Goal: Information Seeking & Learning: Learn about a topic

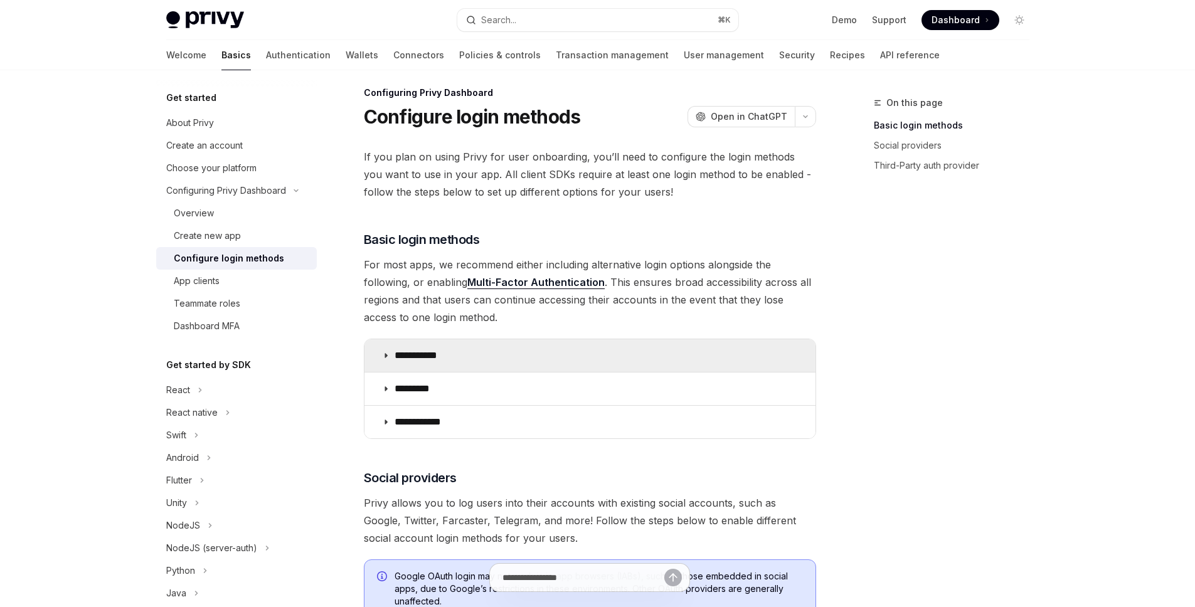
scroll to position [61, 0]
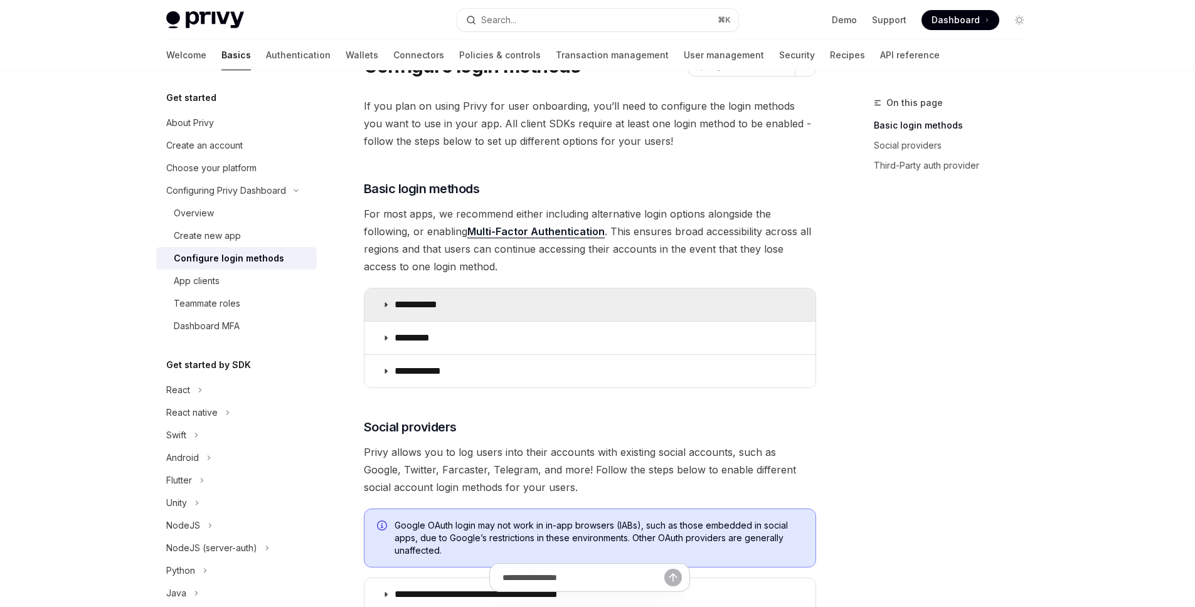
click at [439, 299] on p "**********" at bounding box center [421, 305] width 52 height 13
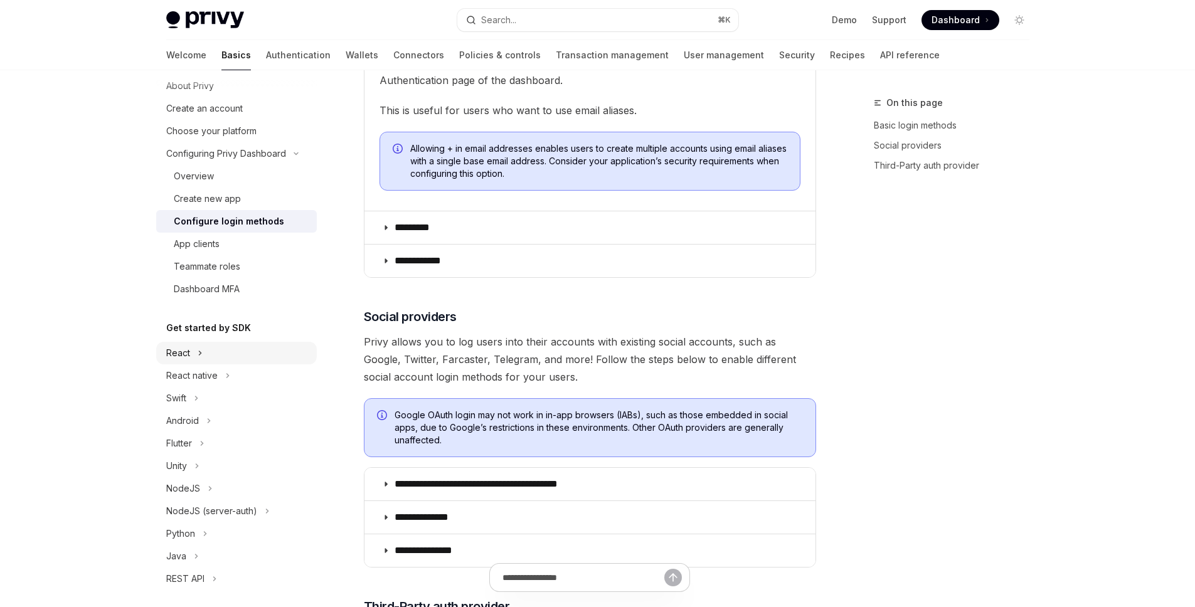
scroll to position [49, 0]
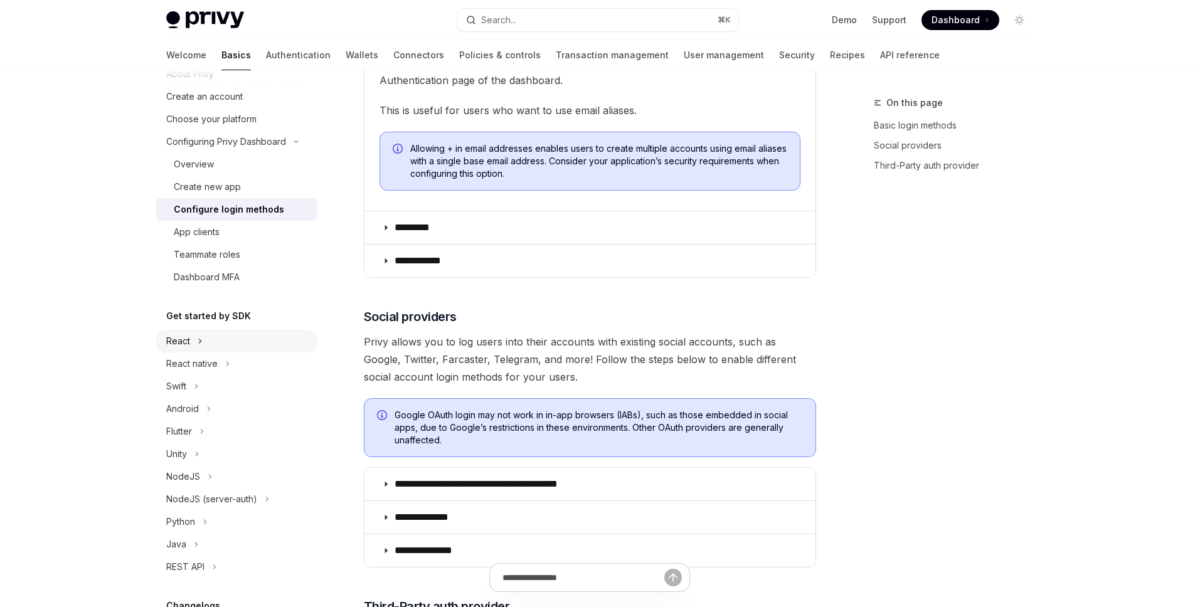
click at [188, 344] on div "React" at bounding box center [178, 341] width 24 height 15
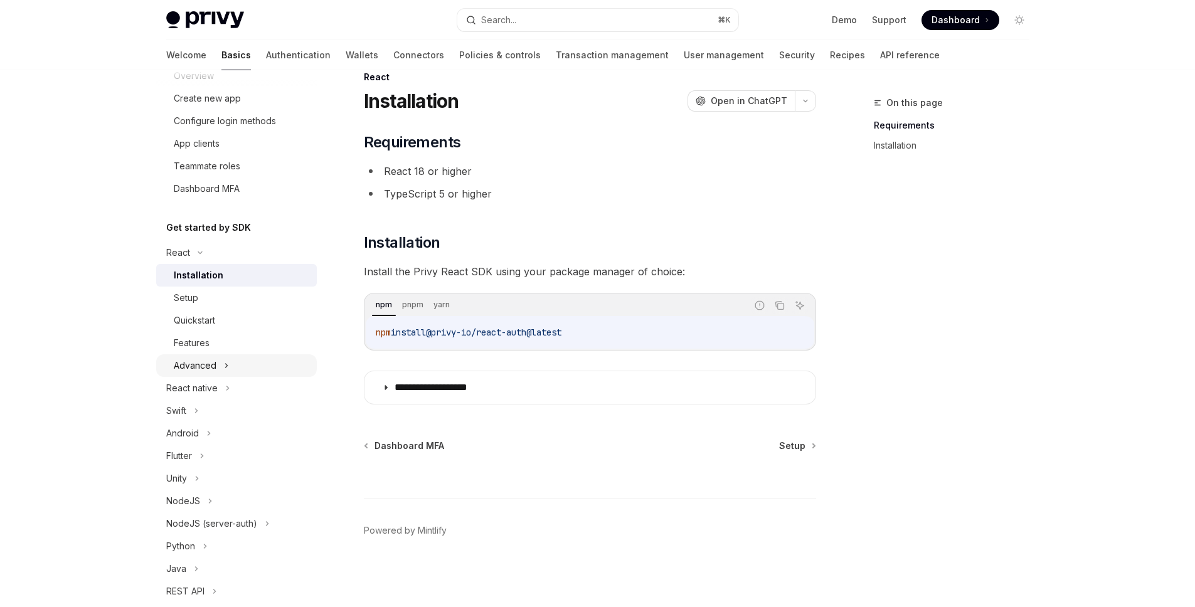
scroll to position [140, 0]
click at [207, 322] on div "Quickstart" at bounding box center [194, 317] width 41 height 15
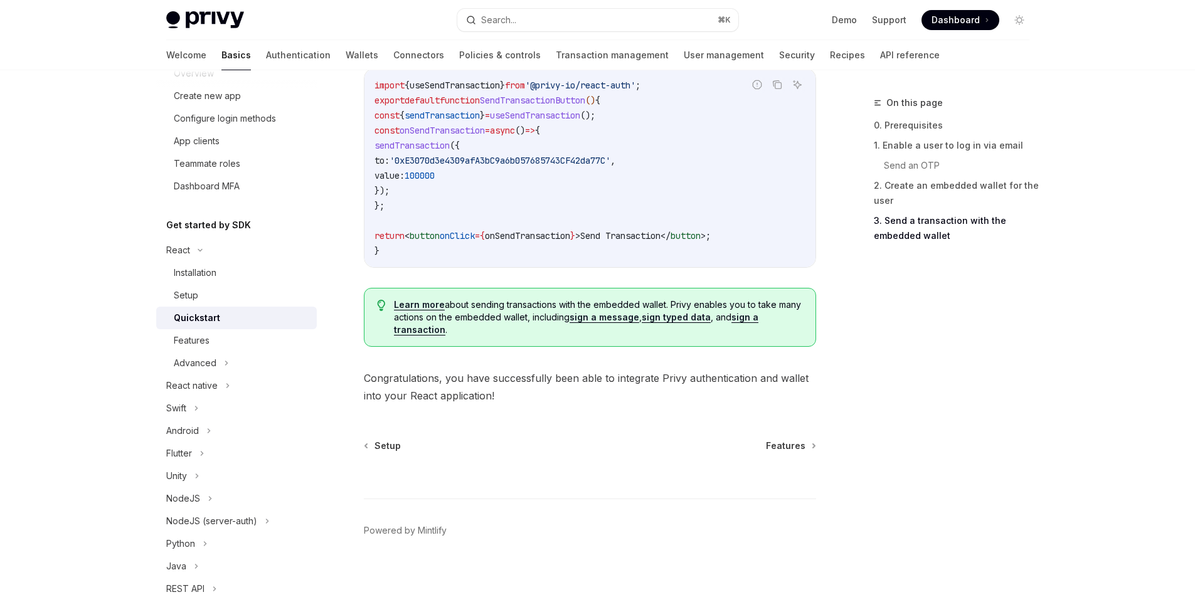
scroll to position [1232, 0]
click at [202, 340] on div "Features" at bounding box center [192, 340] width 36 height 15
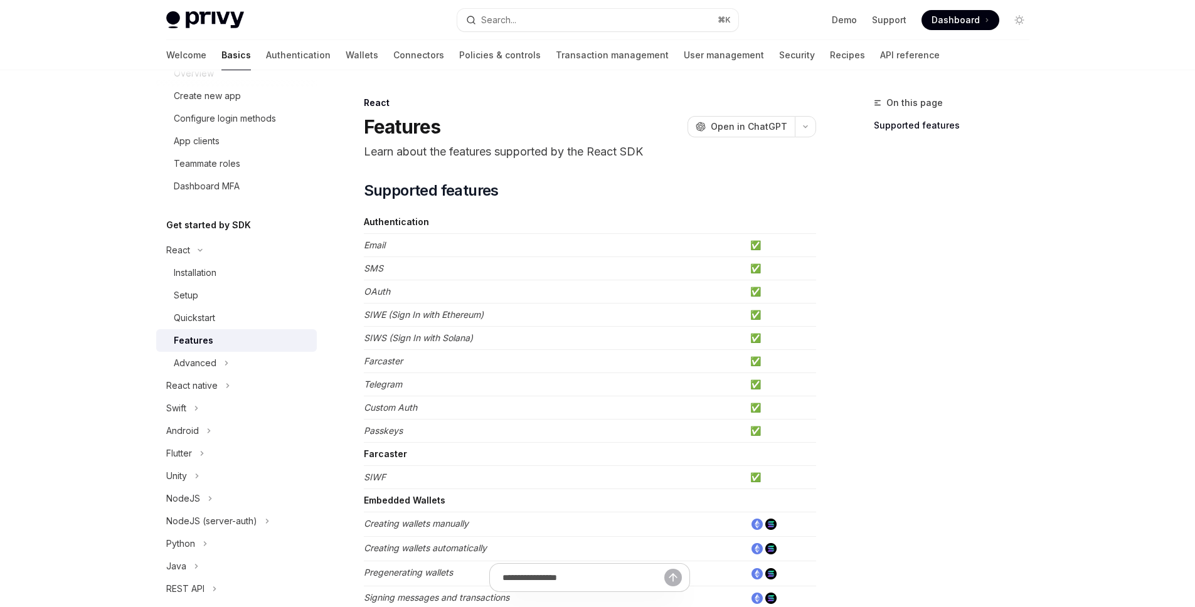
scroll to position [233, 0]
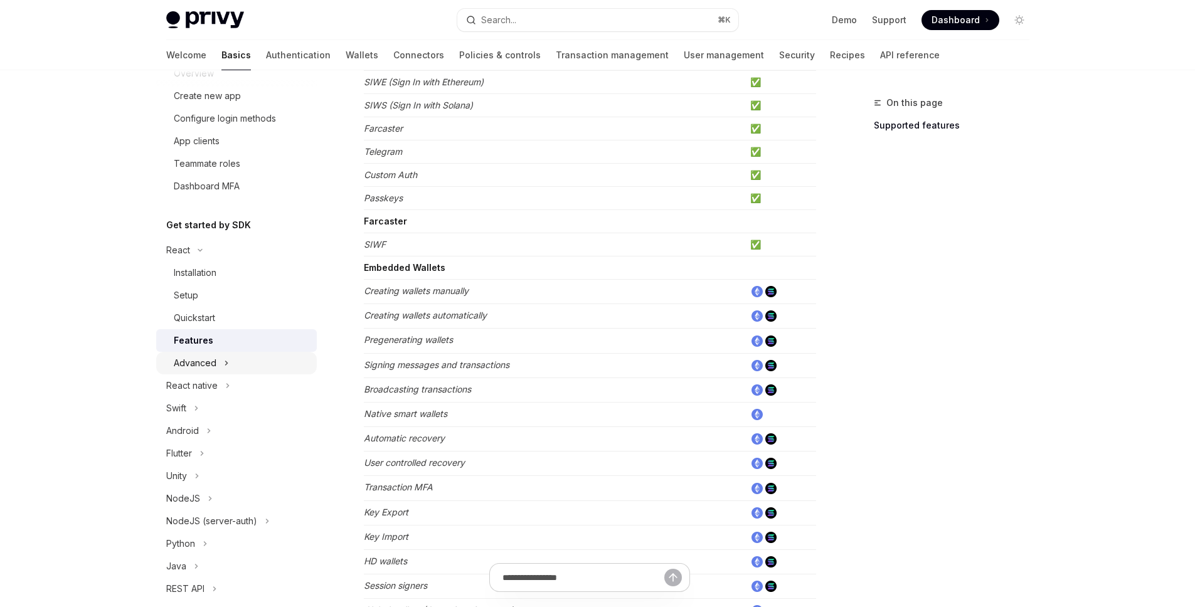
click at [214, 362] on div "Advanced" at bounding box center [195, 363] width 43 height 15
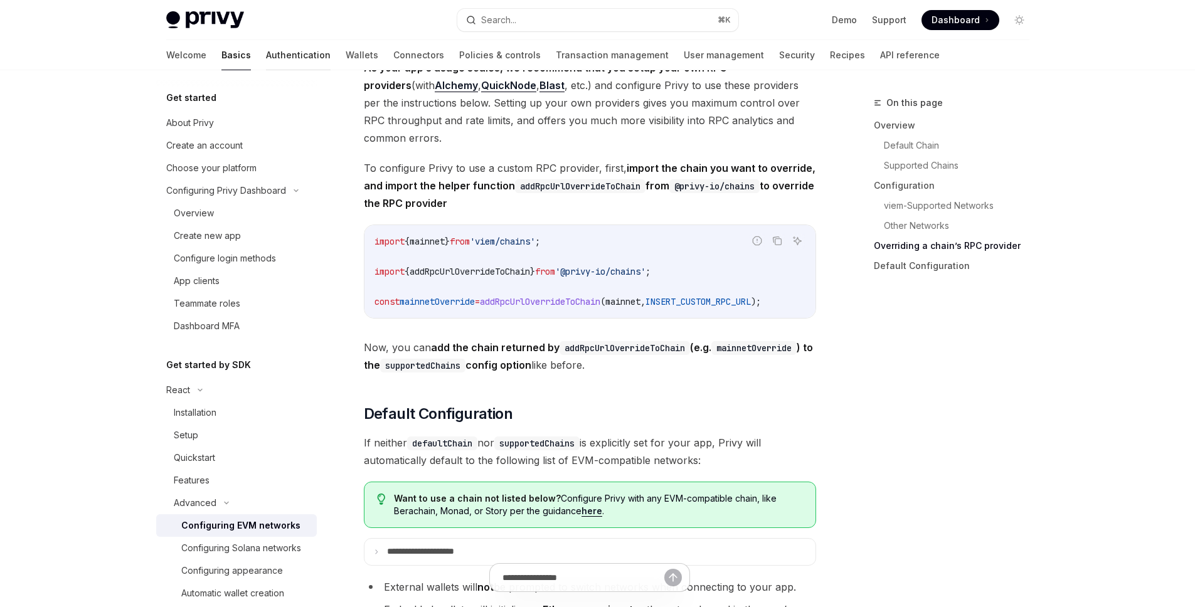
click at [266, 51] on link "Authentication" at bounding box center [298, 55] width 65 height 30
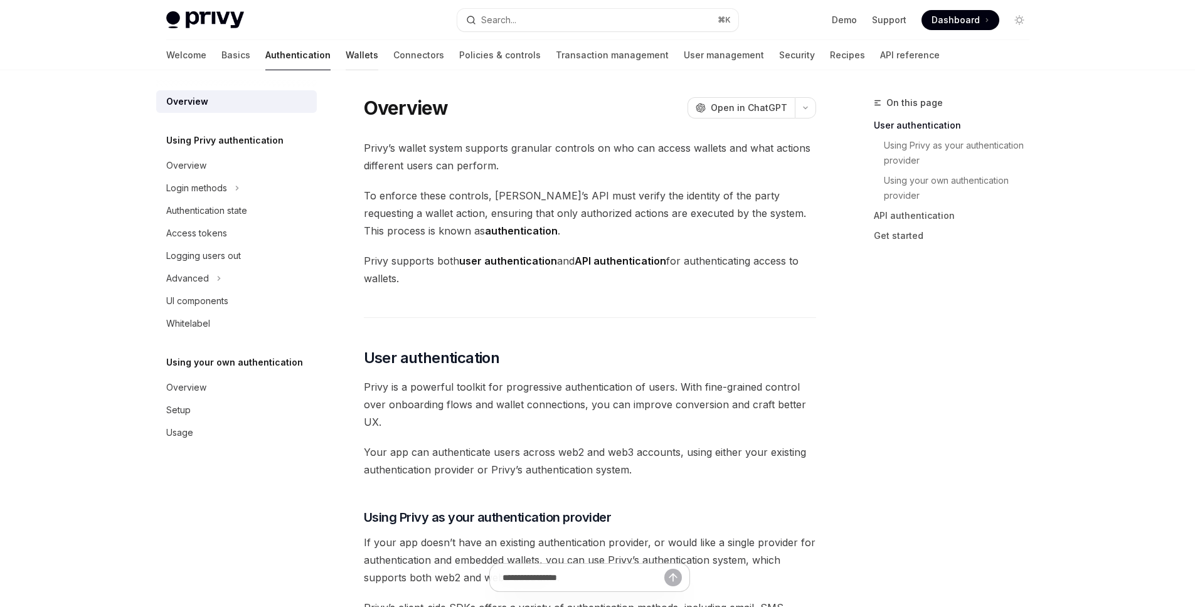
click at [346, 63] on link "Wallets" at bounding box center [362, 55] width 33 height 30
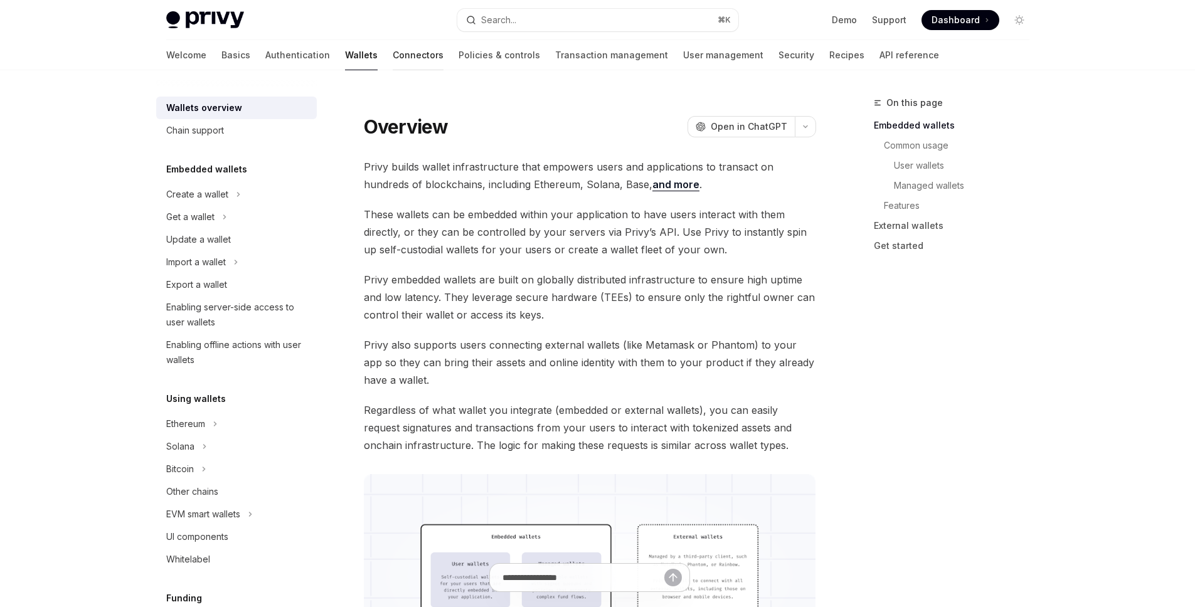
click at [393, 51] on link "Connectors" at bounding box center [418, 55] width 51 height 30
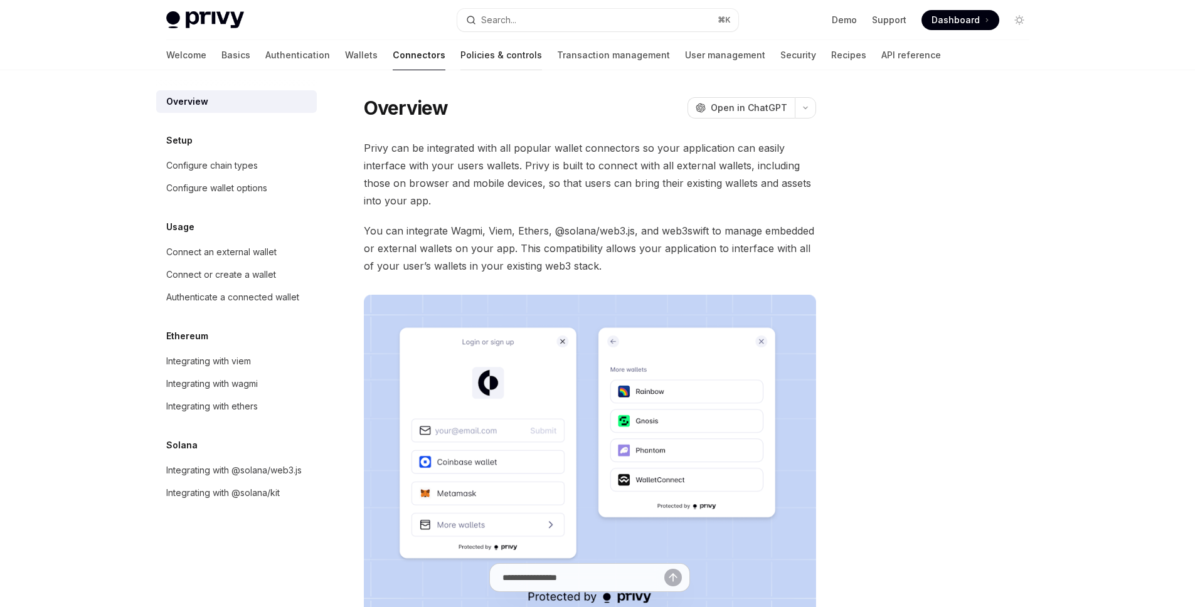
click at [460, 58] on link "Policies & controls" at bounding box center [501, 55] width 82 height 30
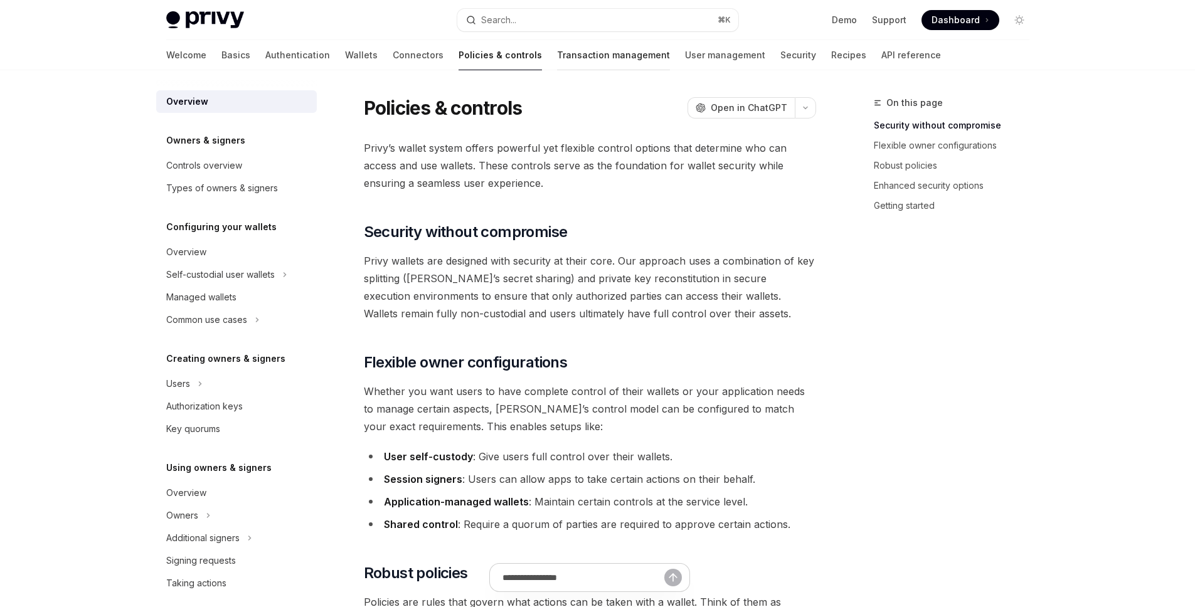
click at [576, 55] on link "Transaction management" at bounding box center [613, 55] width 113 height 30
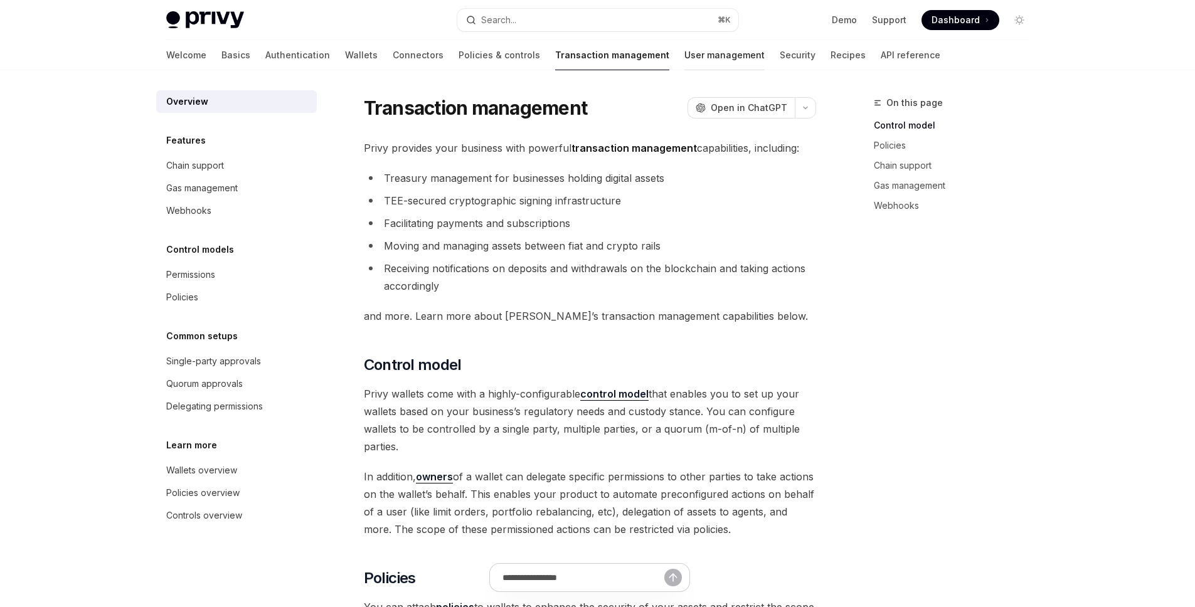
click at [684, 59] on link "User management" at bounding box center [724, 55] width 80 height 30
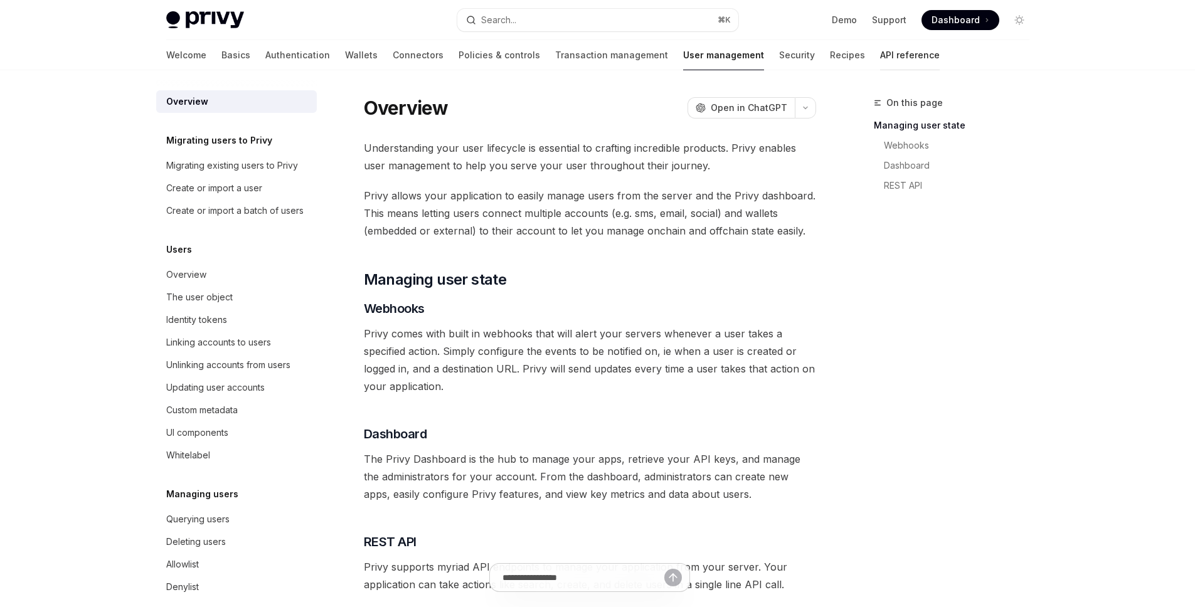
click at [880, 55] on link "API reference" at bounding box center [910, 55] width 60 height 30
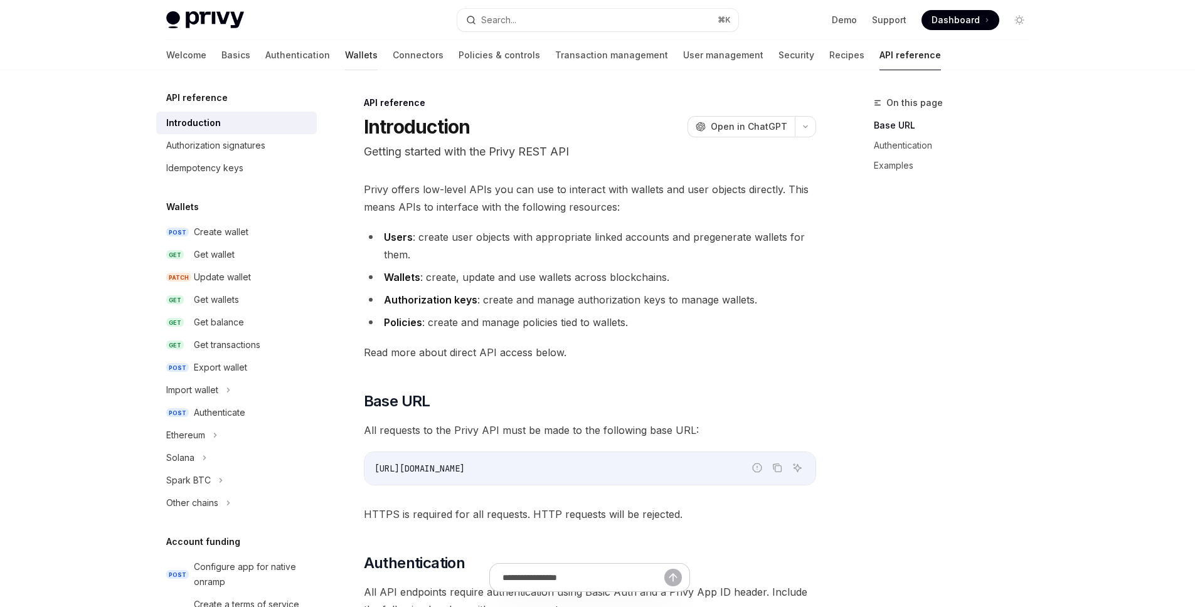
click at [345, 55] on link "Wallets" at bounding box center [361, 55] width 33 height 30
type textarea "*"
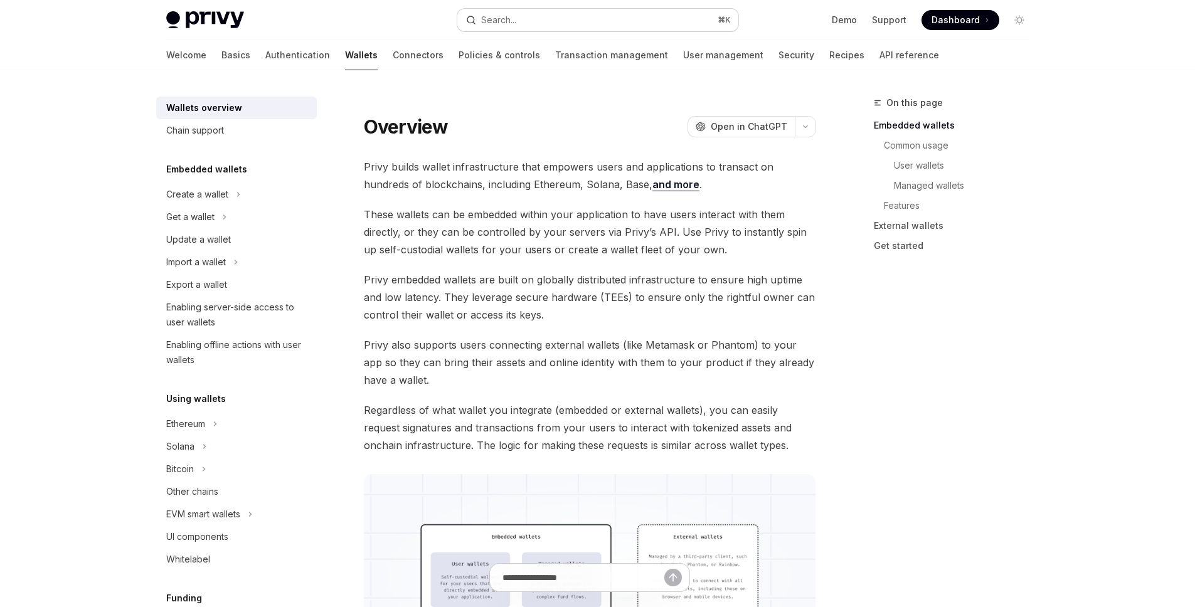
click at [549, 18] on button "Search... ⌘ K" at bounding box center [597, 20] width 281 height 23
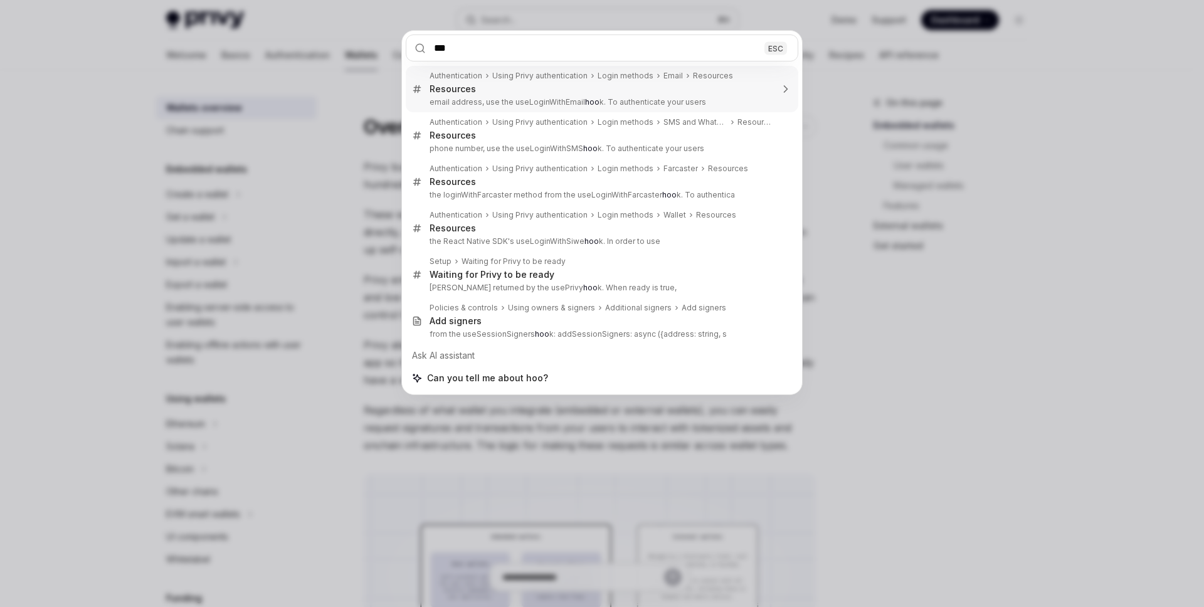
type input "****"
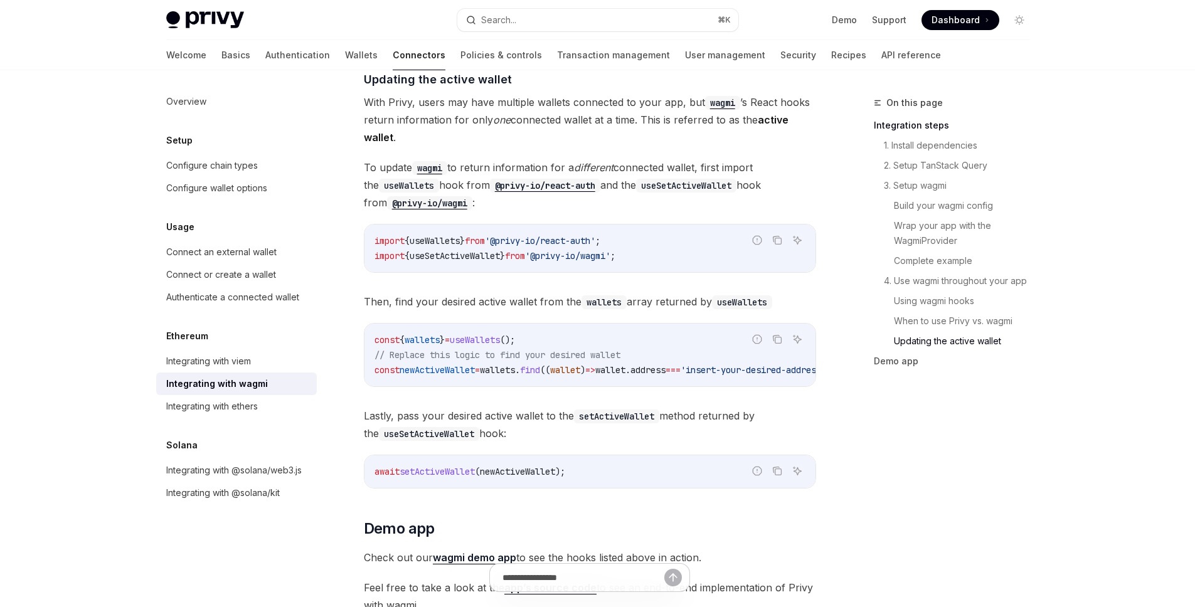
scroll to position [3354, 0]
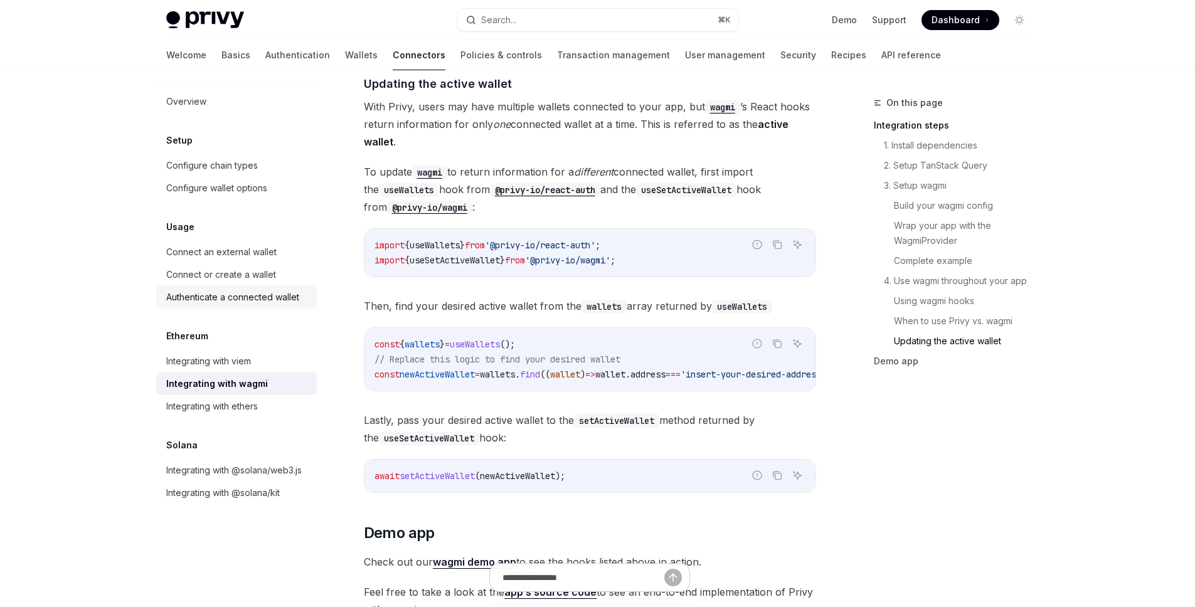
click at [253, 297] on div "Authenticate a connected wallet" at bounding box center [232, 297] width 133 height 15
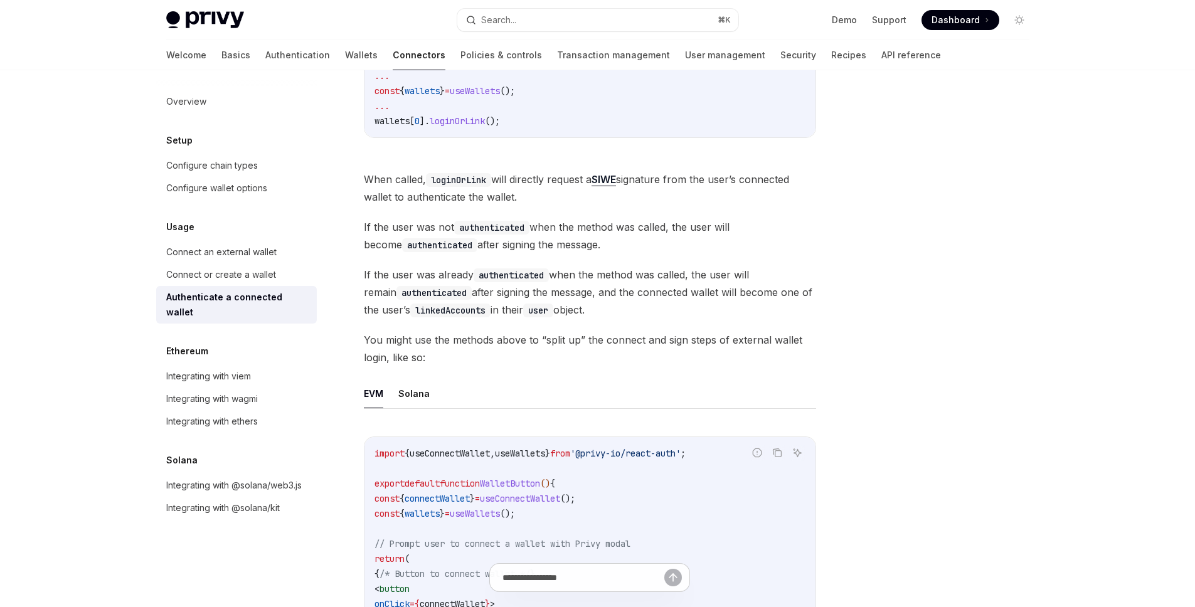
scroll to position [621, 0]
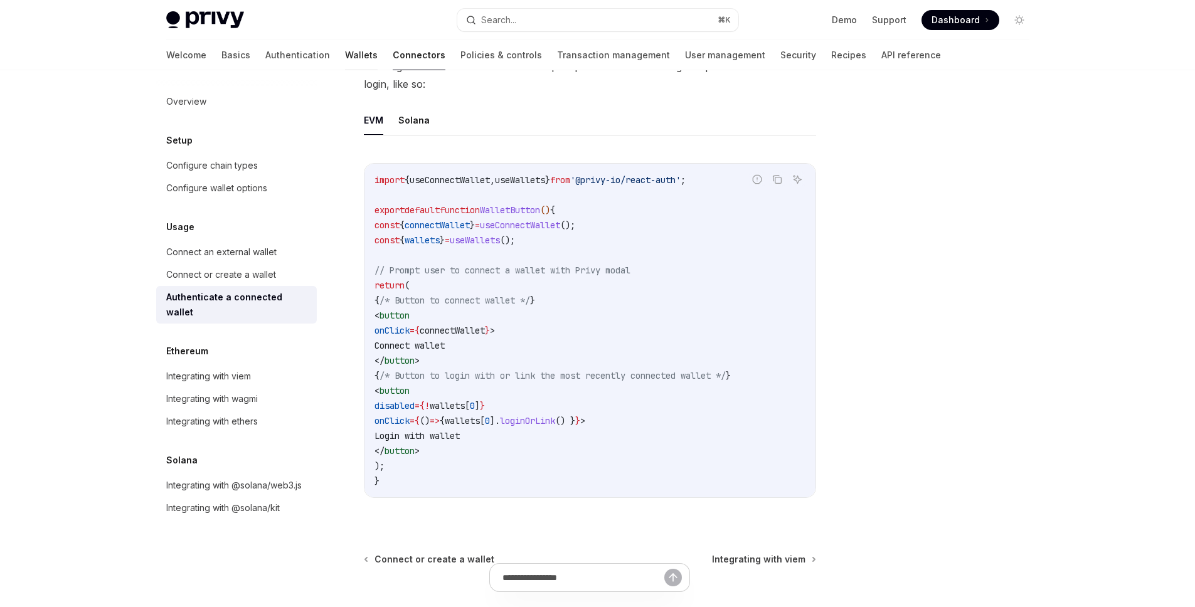
click at [345, 64] on link "Wallets" at bounding box center [361, 55] width 33 height 30
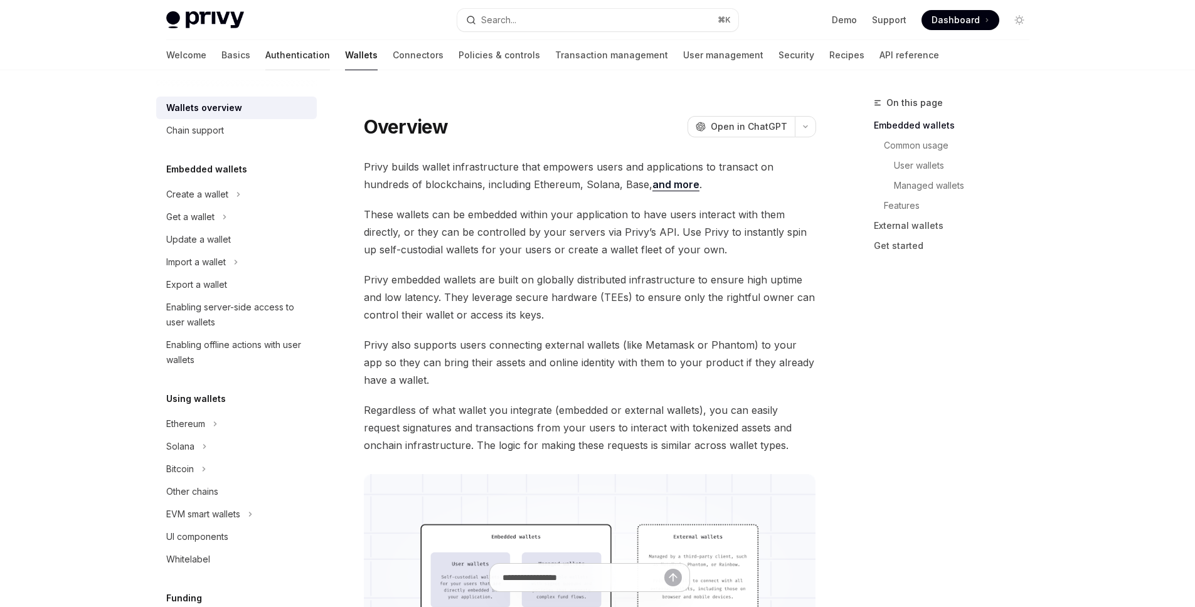
click at [265, 60] on link "Authentication" at bounding box center [297, 55] width 65 height 30
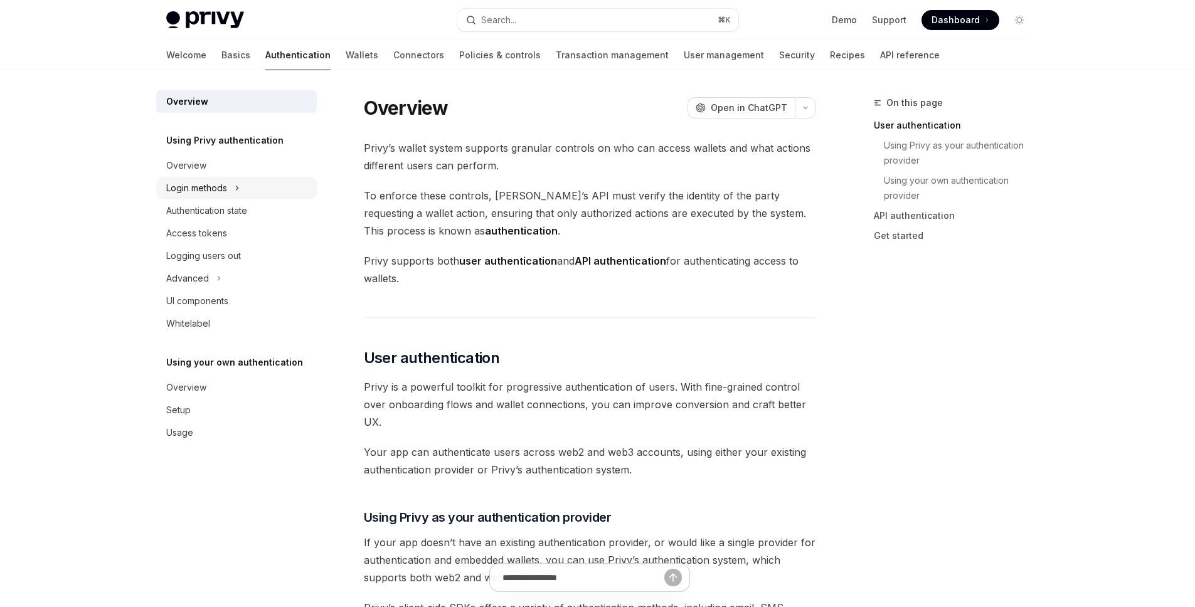
click at [206, 191] on div "Login methods" at bounding box center [196, 188] width 61 height 15
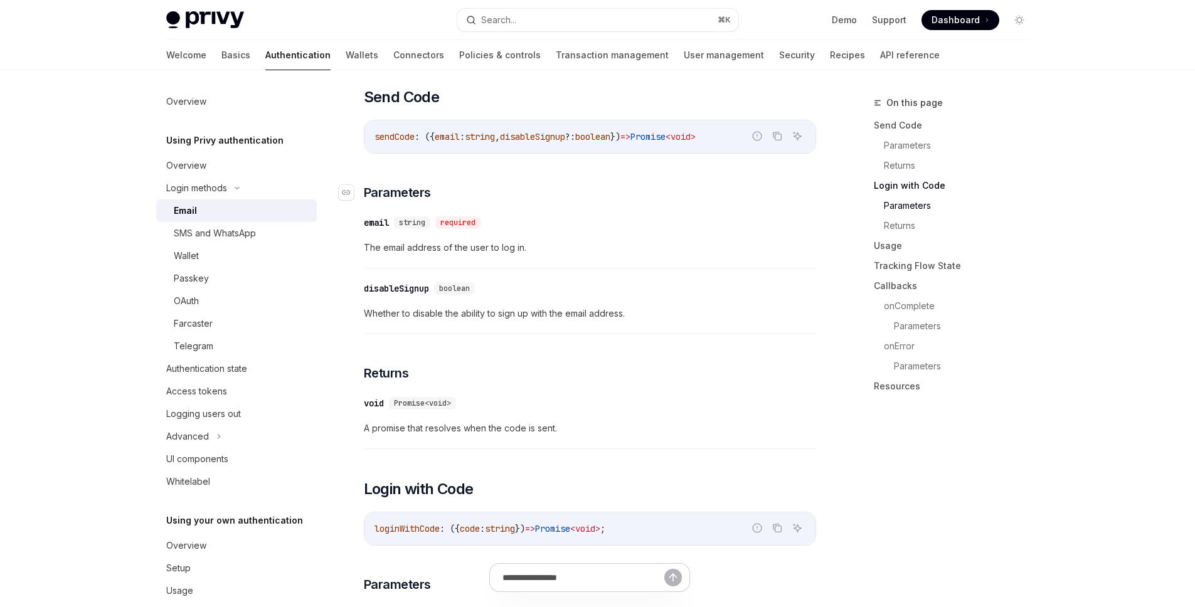
scroll to position [260, 0]
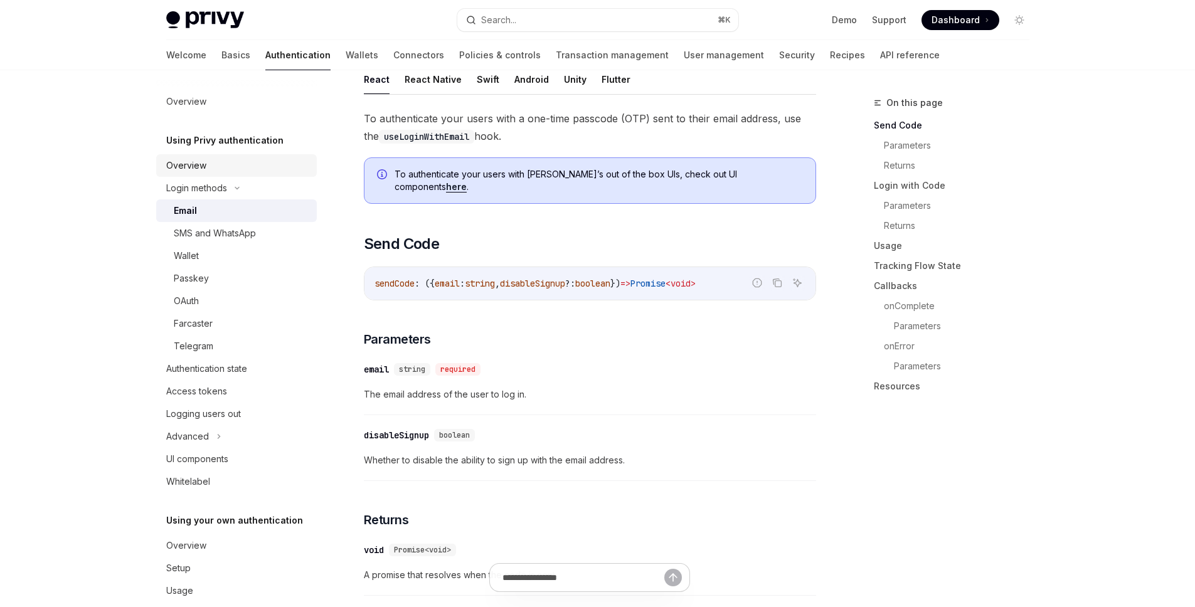
click at [192, 160] on div "Overview" at bounding box center [186, 165] width 40 height 15
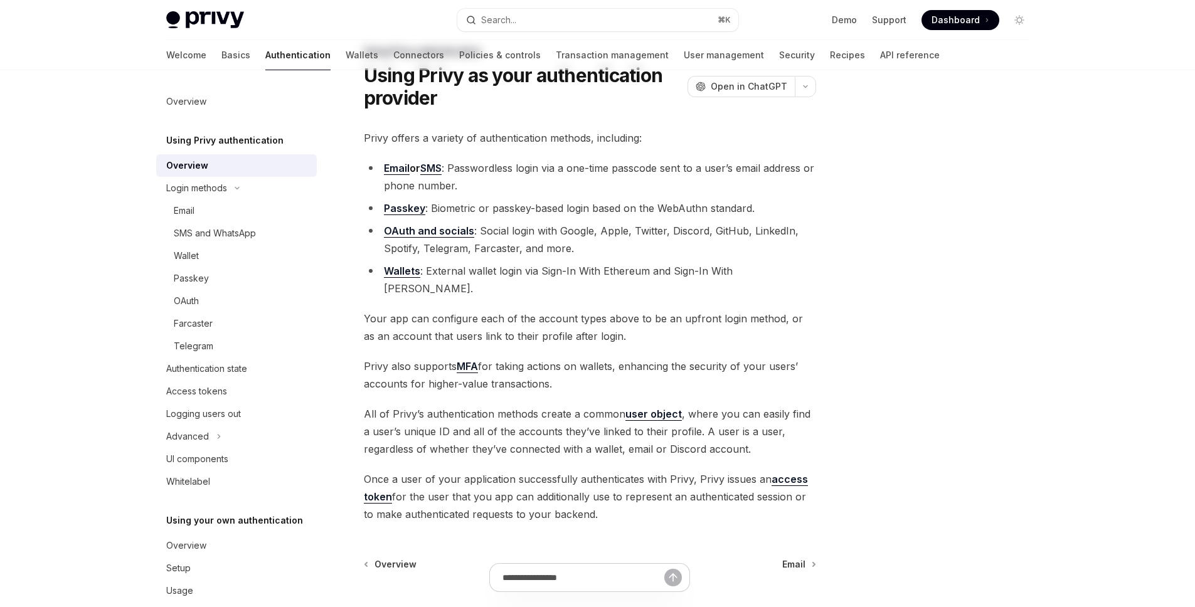
scroll to position [152, 0]
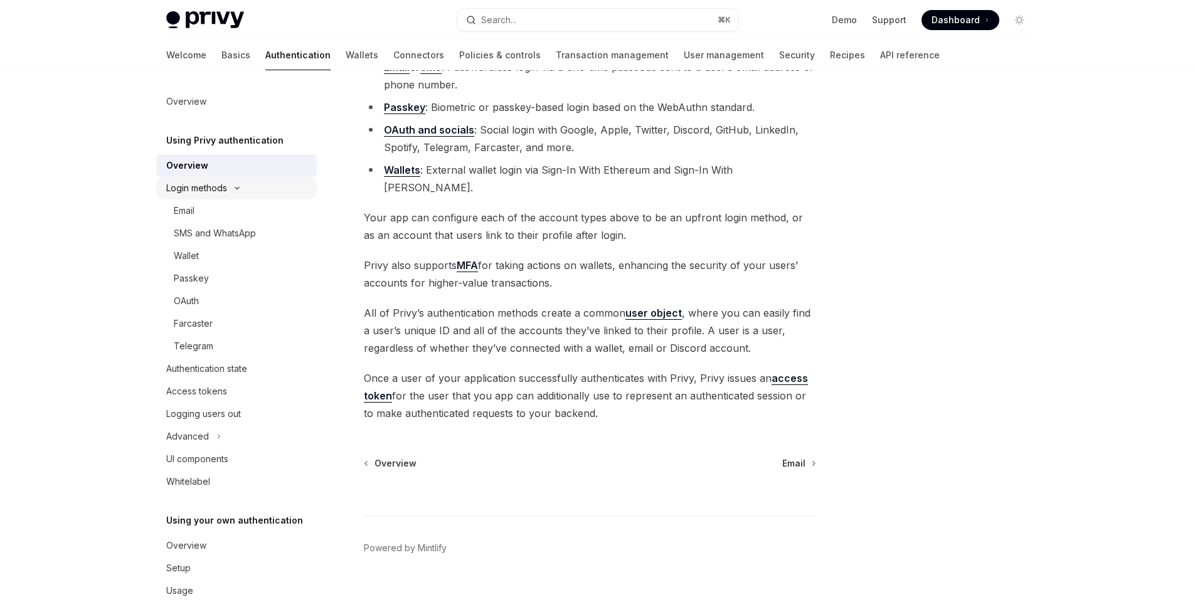
click at [225, 186] on div "Login methods" at bounding box center [196, 188] width 61 height 15
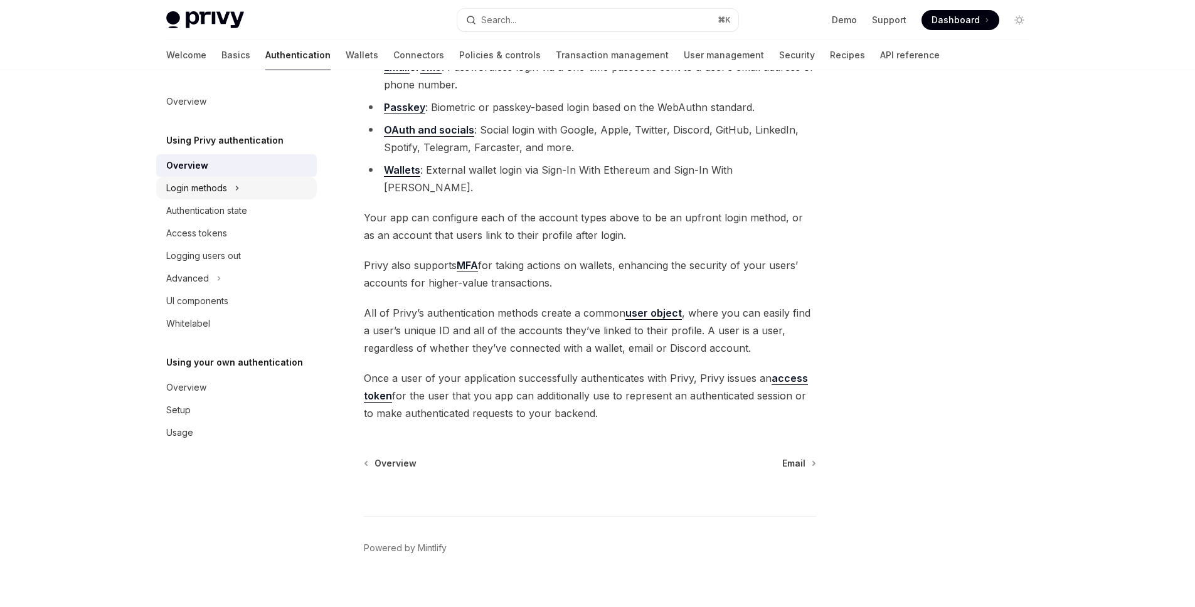
click at [225, 186] on div "Login methods" at bounding box center [196, 188] width 61 height 15
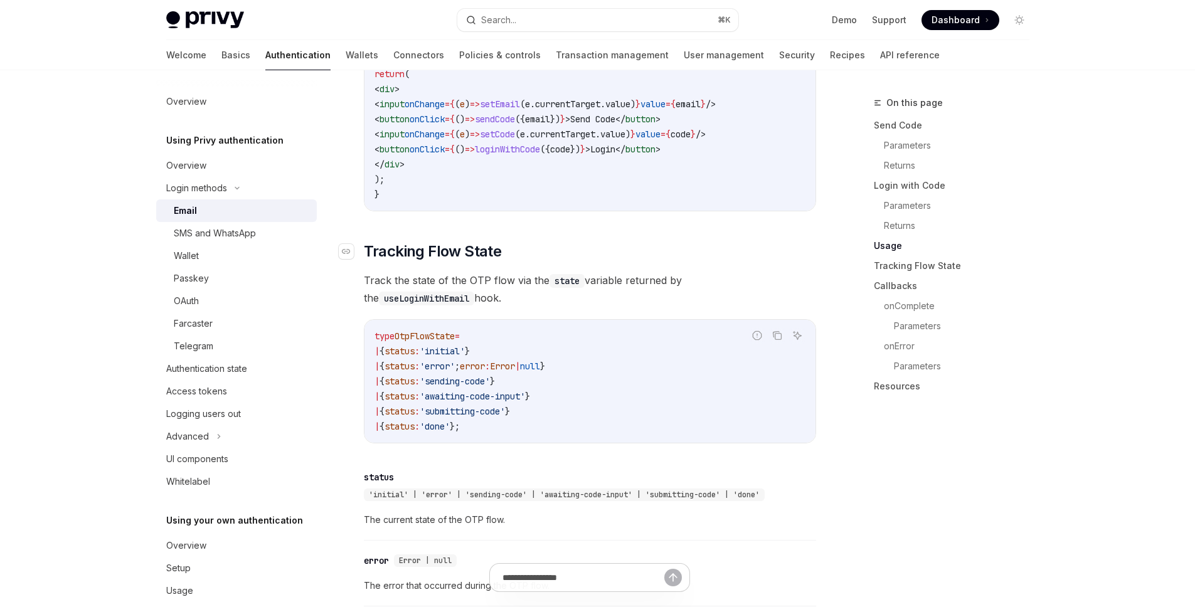
scroll to position [1428, 0]
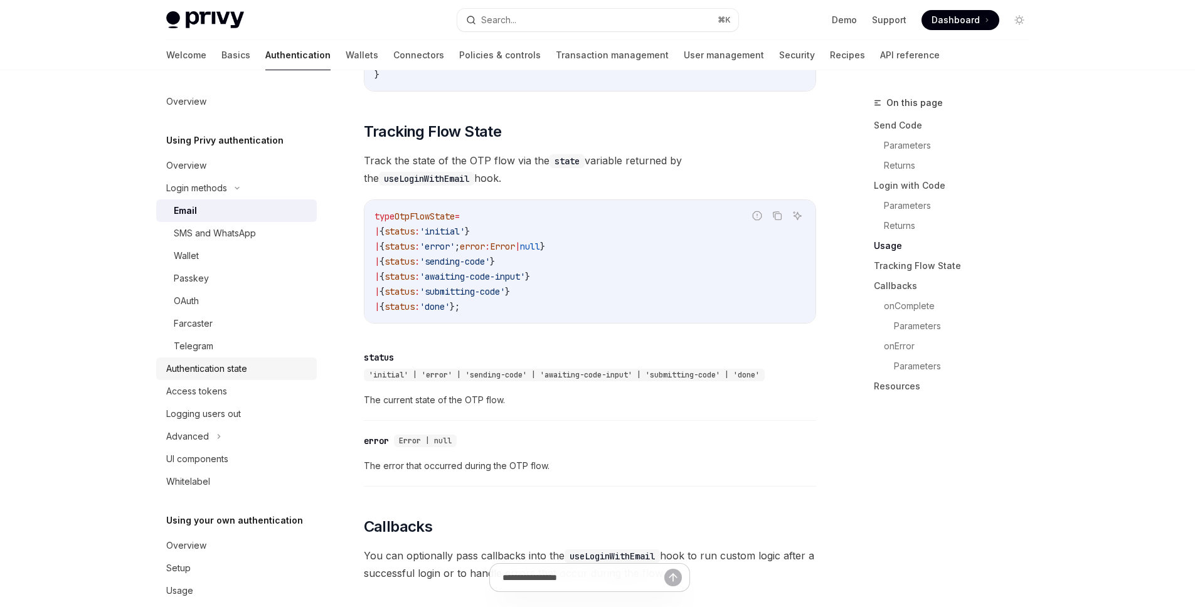
click at [230, 366] on div "Authentication state" at bounding box center [206, 368] width 81 height 15
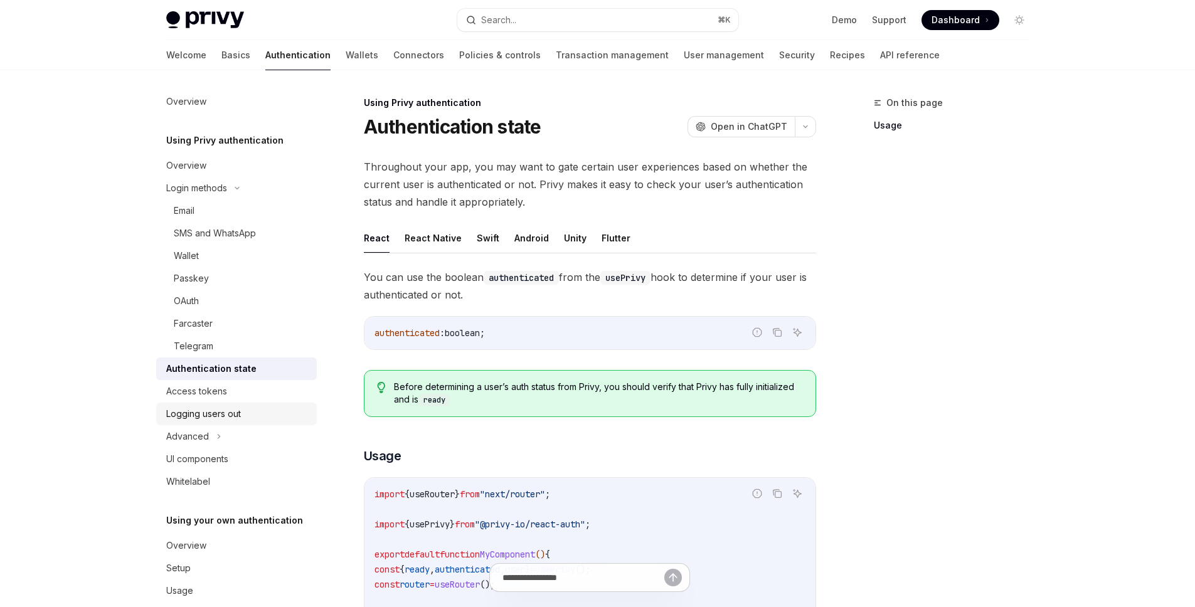
click at [207, 412] on div "Logging users out" at bounding box center [203, 413] width 75 height 15
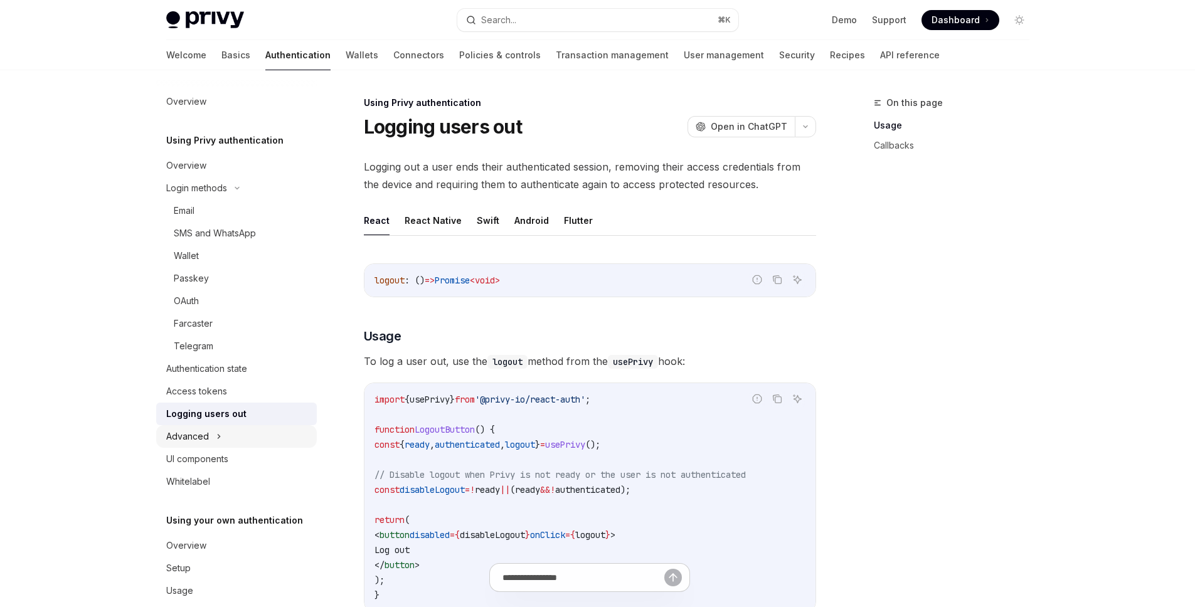
click at [196, 437] on div "Advanced" at bounding box center [187, 436] width 43 height 15
click at [223, 533] on div "UI components" at bounding box center [197, 526] width 62 height 15
type textarea "*"
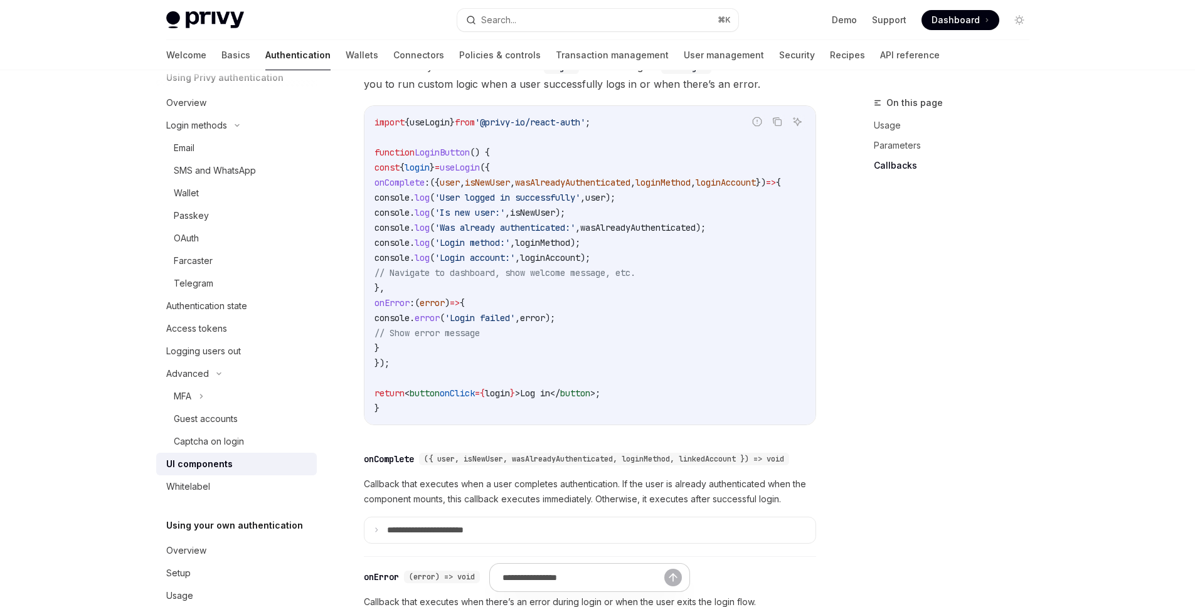
scroll to position [1513, 0]
